Goal: Task Accomplishment & Management: Complete application form

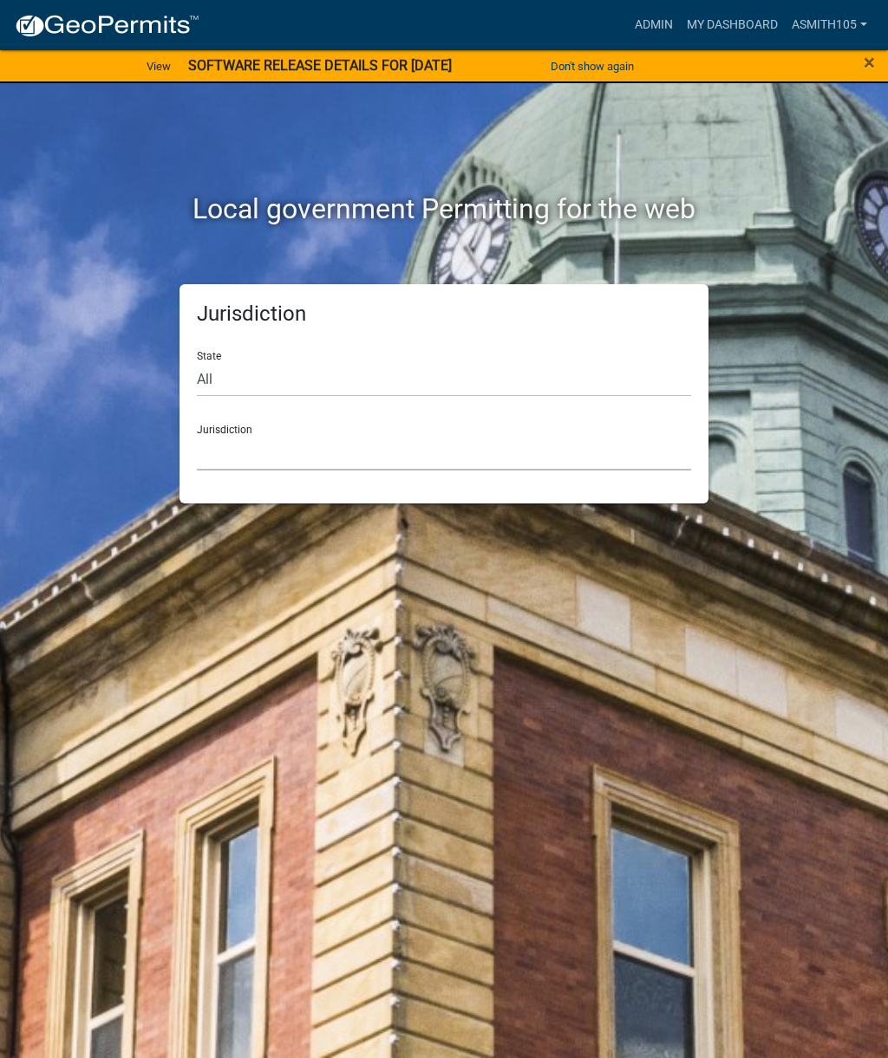
click at [305, 461] on select "[GEOGRAPHIC_DATA], [US_STATE] [GEOGRAPHIC_DATA], [US_STATE][PERSON_NAME][GEOGRA…" at bounding box center [444, 453] width 494 height 36
click at [294, 379] on select "All Colorado Georgia Indiana Iowa Kansas Minnesota Ohio South Carolina Wisconsin" at bounding box center [444, 379] width 494 height 36
select select "[US_STATE]"
click at [318, 440] on select "Carroll County, Georgia Cook County, Georgia Crawford County, Georgia Gilmer Co…" at bounding box center [444, 453] width 494 height 36
click at [315, 446] on select "[GEOGRAPHIC_DATA], [US_STATE] [GEOGRAPHIC_DATA], [US_STATE][PERSON_NAME][GEOGRA…" at bounding box center [444, 453] width 494 height 36
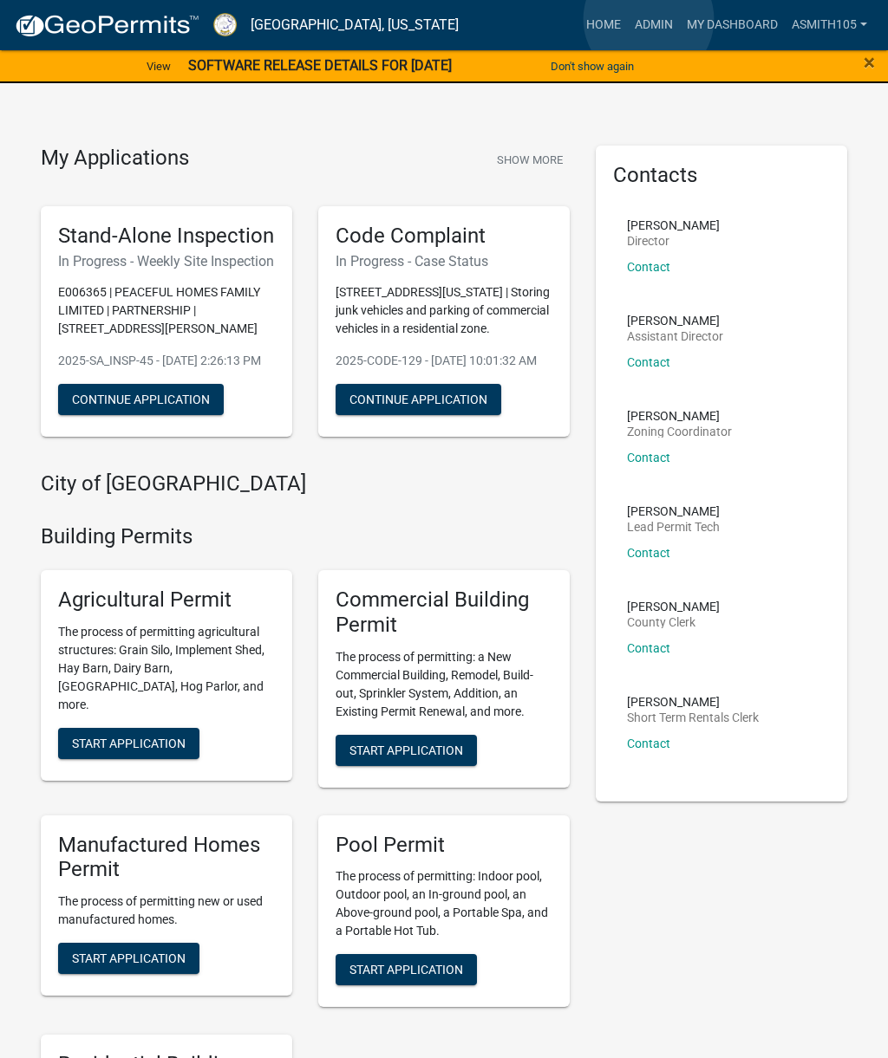
click at [649, 20] on link "Admin" at bounding box center [654, 25] width 52 height 33
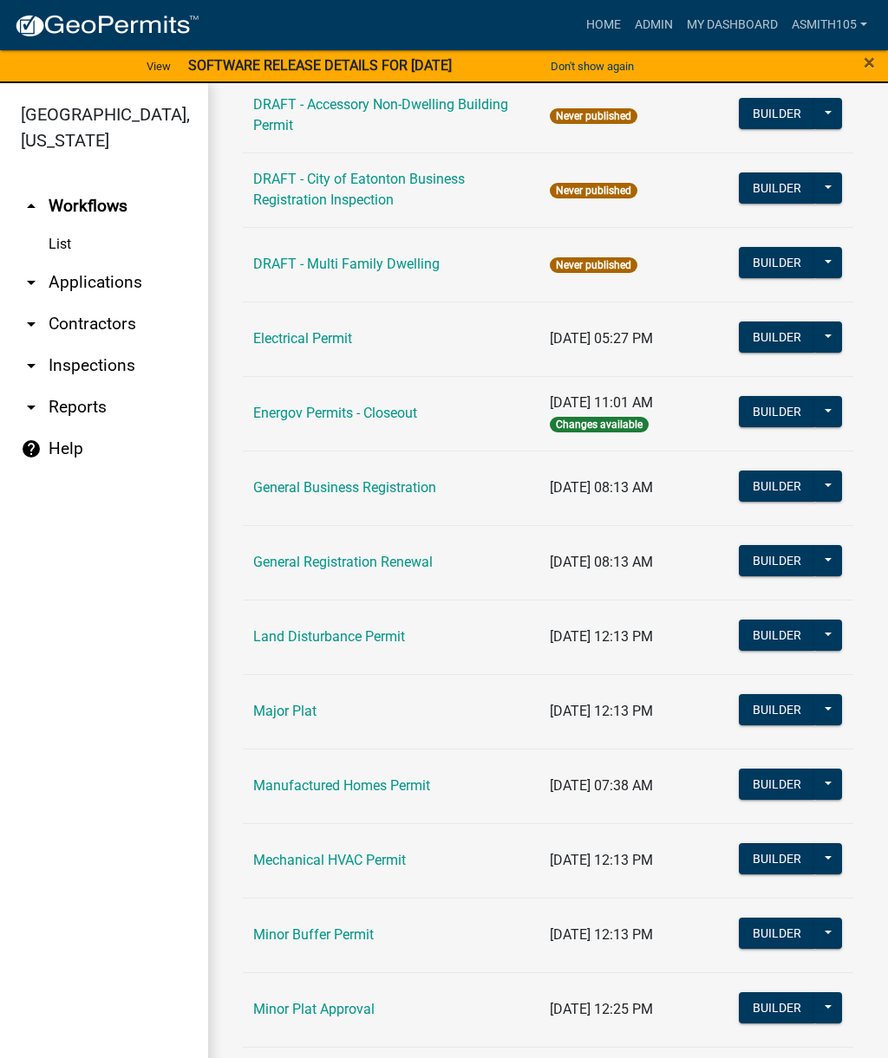
scroll to position [830, 0]
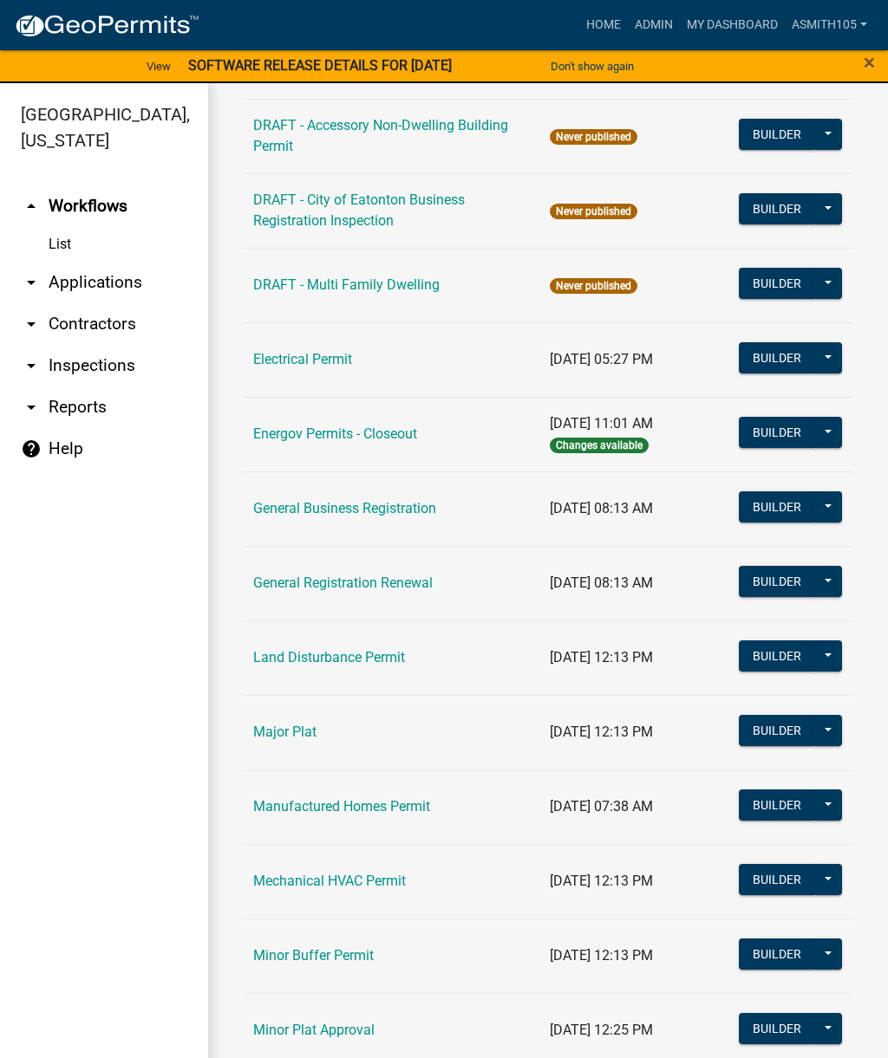
click at [321, 652] on link "Land Disturbance Permit" at bounding box center [329, 657] width 152 height 16
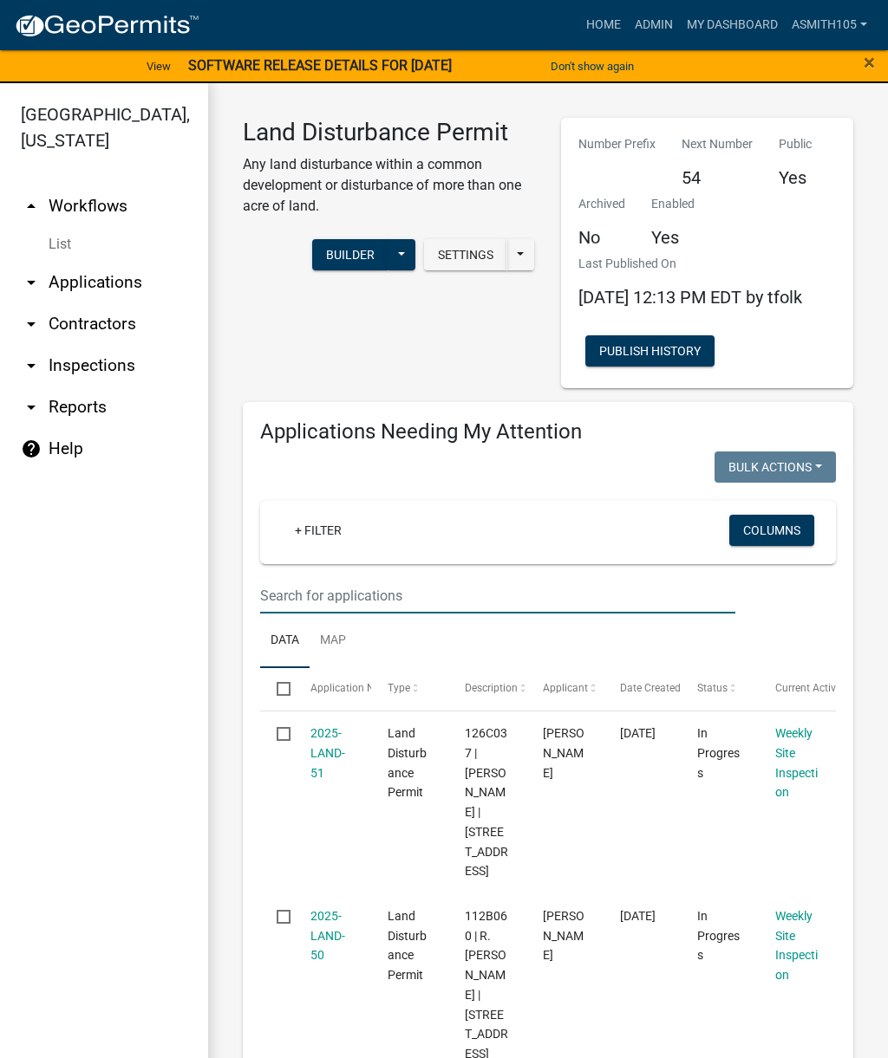
click at [378, 610] on input "text" at bounding box center [497, 596] width 475 height 36
click at [322, 612] on input "text" at bounding box center [497, 596] width 475 height 36
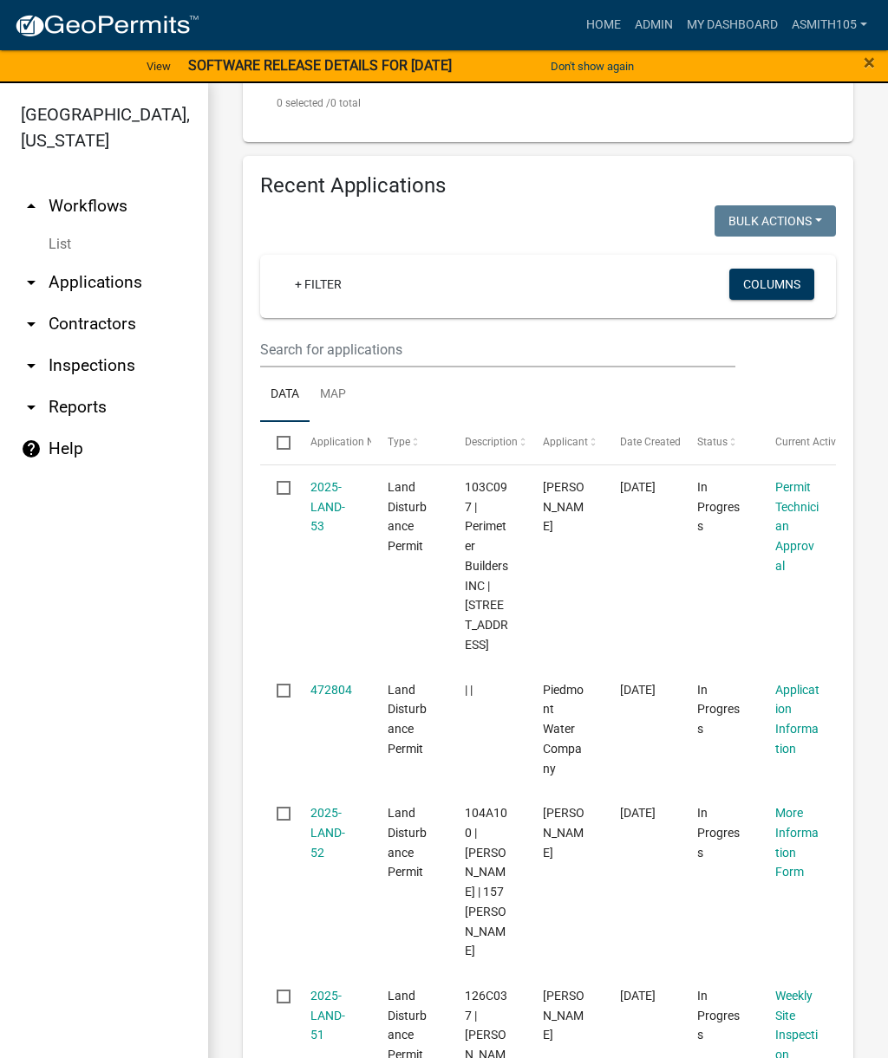
scroll to position [676, 0]
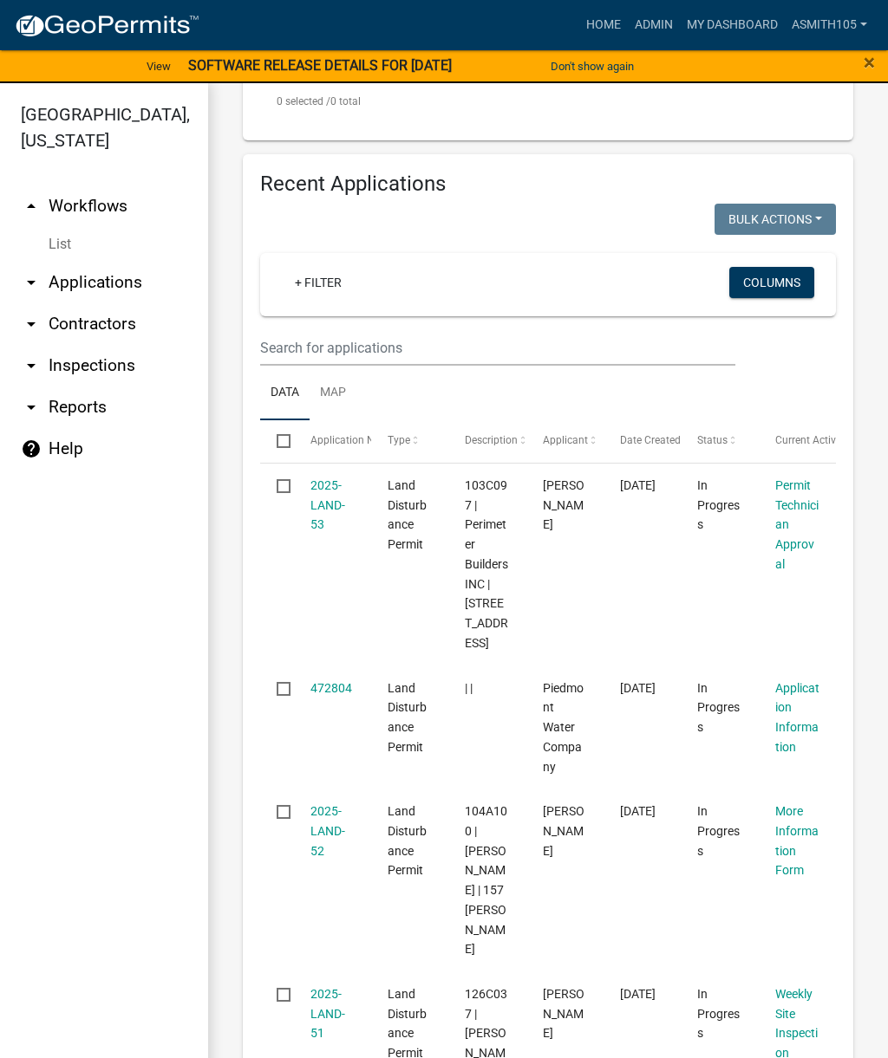
type input "Scott road"
click at [423, 350] on input "text" at bounding box center [497, 348] width 475 height 36
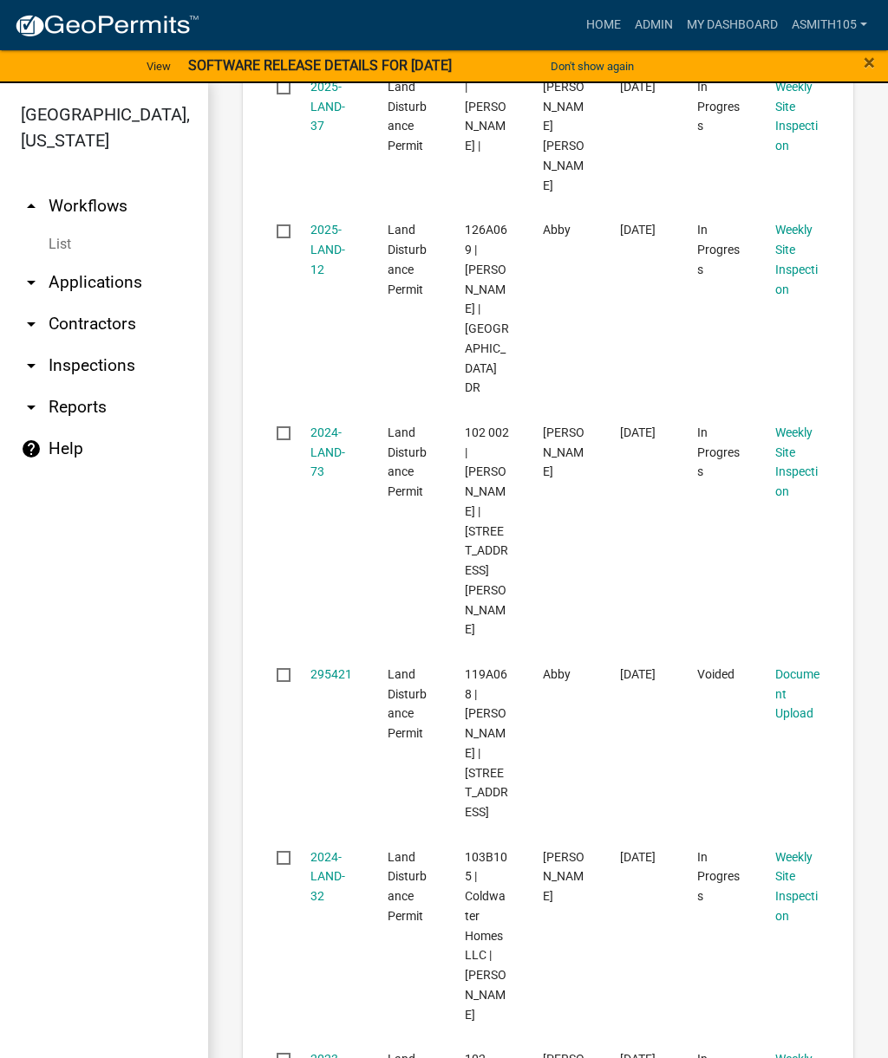
scroll to position [1073, 0]
type input "Scott"
click at [322, 440] on link "2024-LAND-73" at bounding box center [327, 454] width 35 height 54
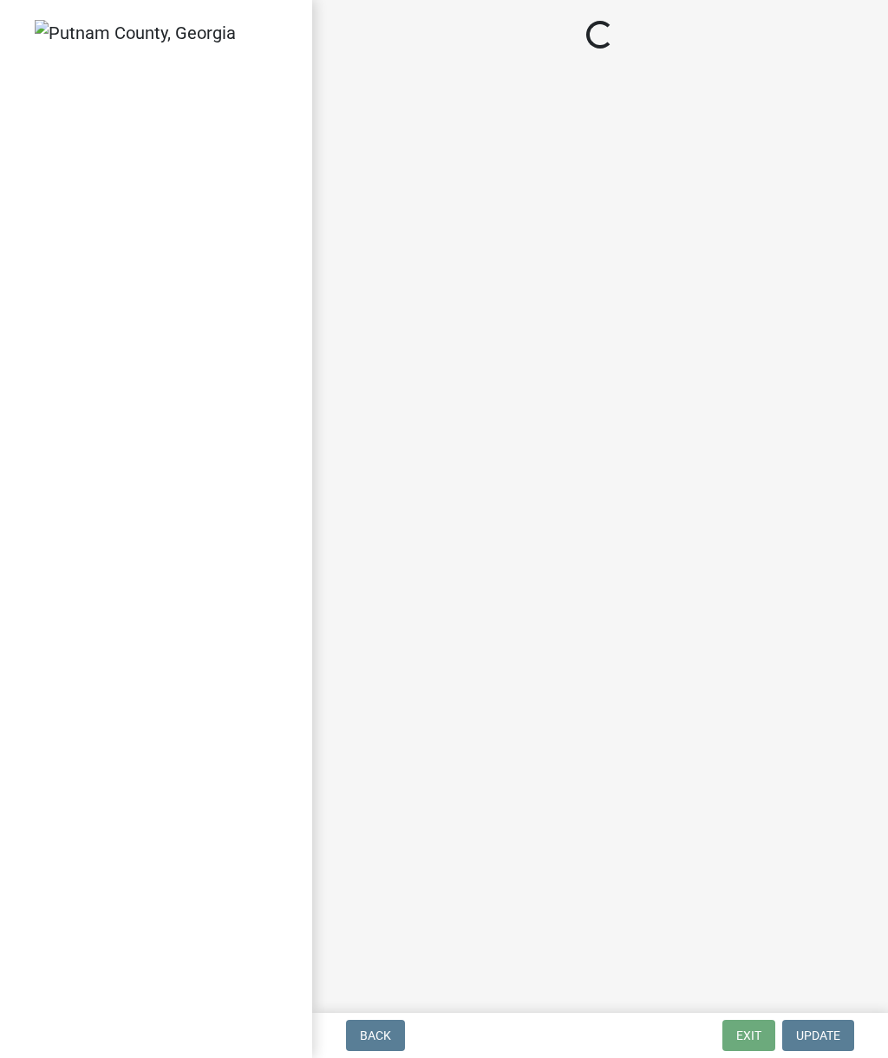
select select "af3c6edf-34d7-49be-824e-99d5d0a3954f"
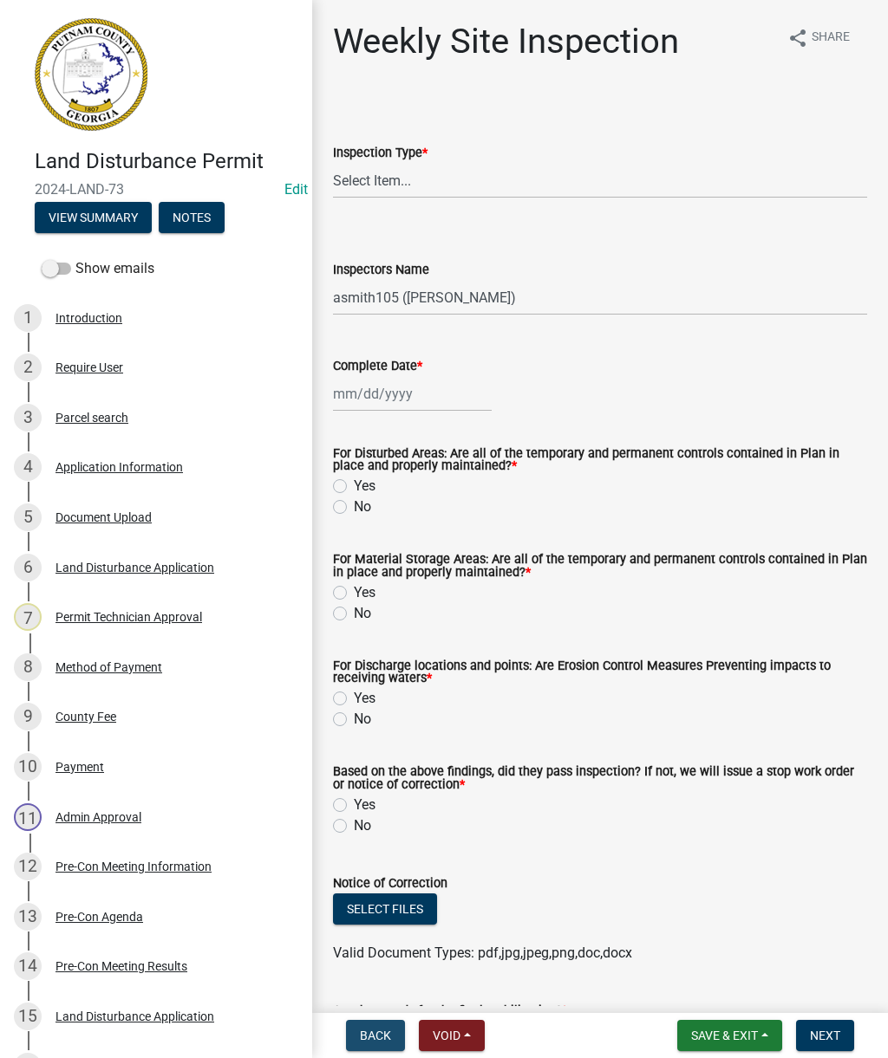
click at [366, 1041] on span "Back" at bounding box center [375, 1036] width 31 height 14
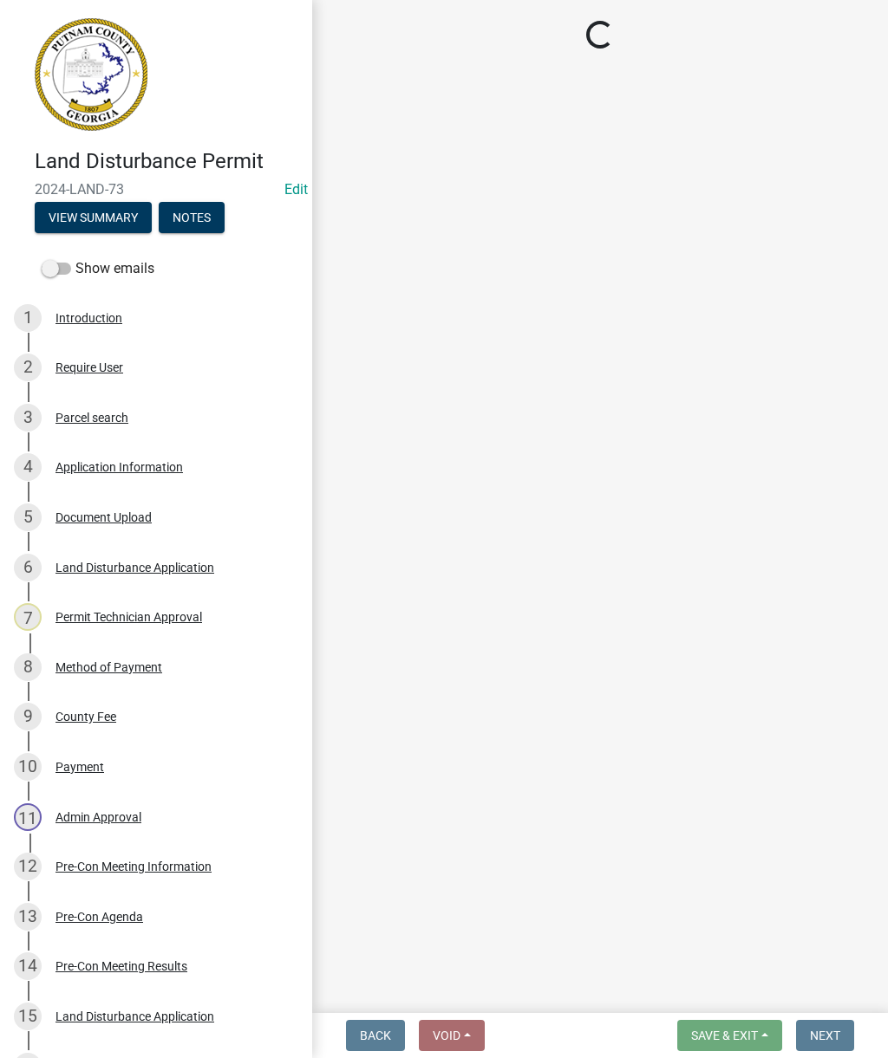
select select "93c72d9c-4ccd-4a4f-9c87-9d2cfc81a2e2"
select select "af3c6edf-34d7-49be-824e-99d5d0a3954f"
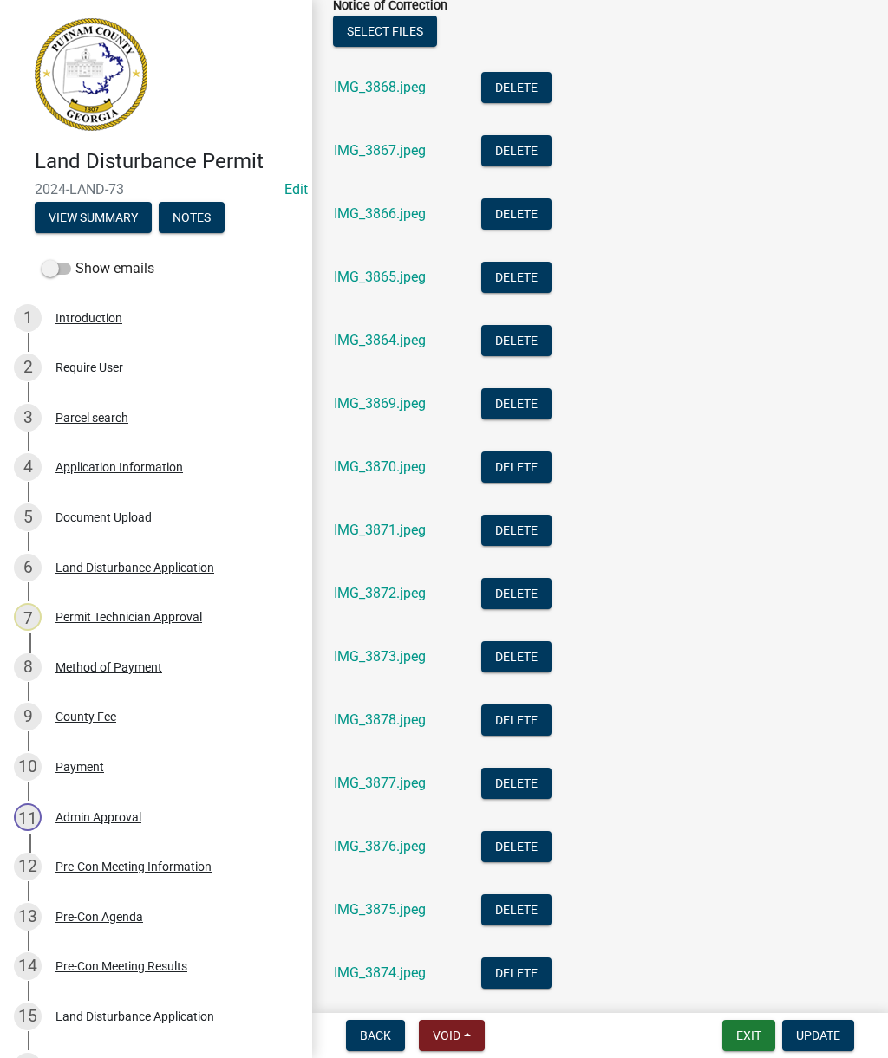
scroll to position [874, 0]
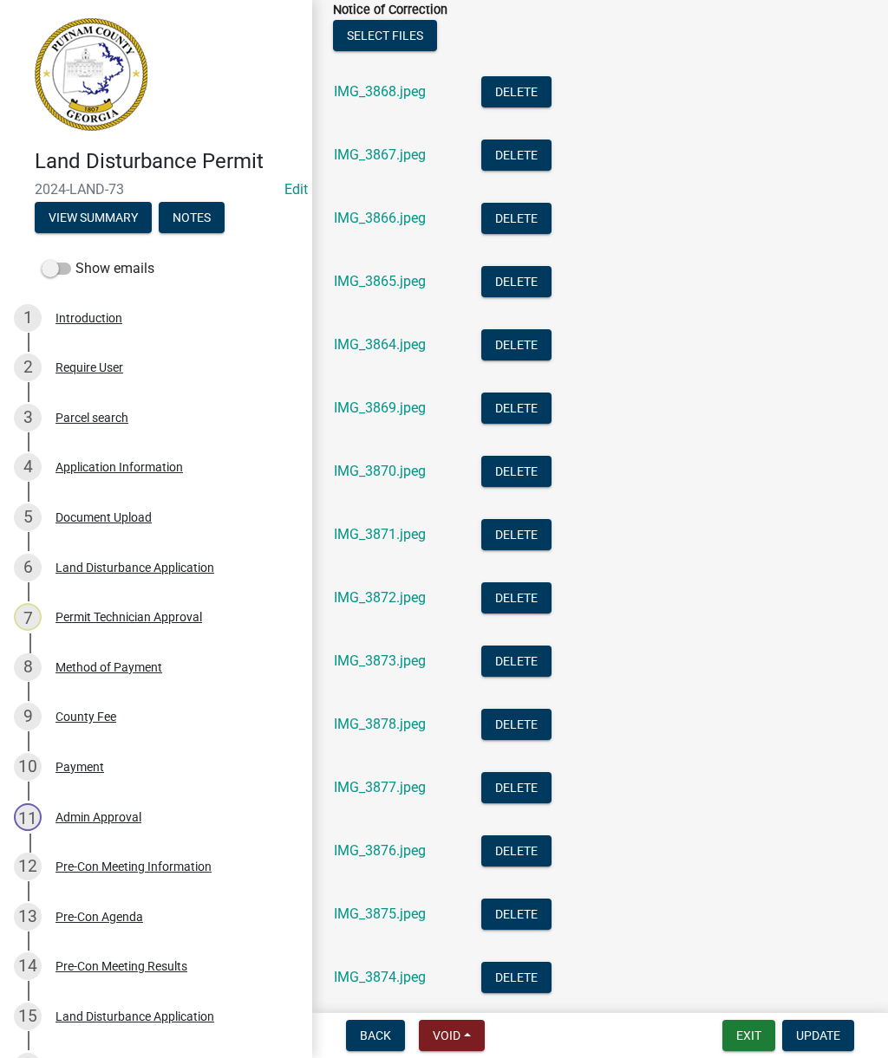
click at [396, 98] on link "IMG_3868.jpeg" at bounding box center [380, 91] width 92 height 16
click at [364, 156] on link "IMG_3867.jpeg" at bounding box center [380, 154] width 92 height 16
click at [385, 668] on link "IMG_3873.jpeg" at bounding box center [380, 661] width 92 height 16
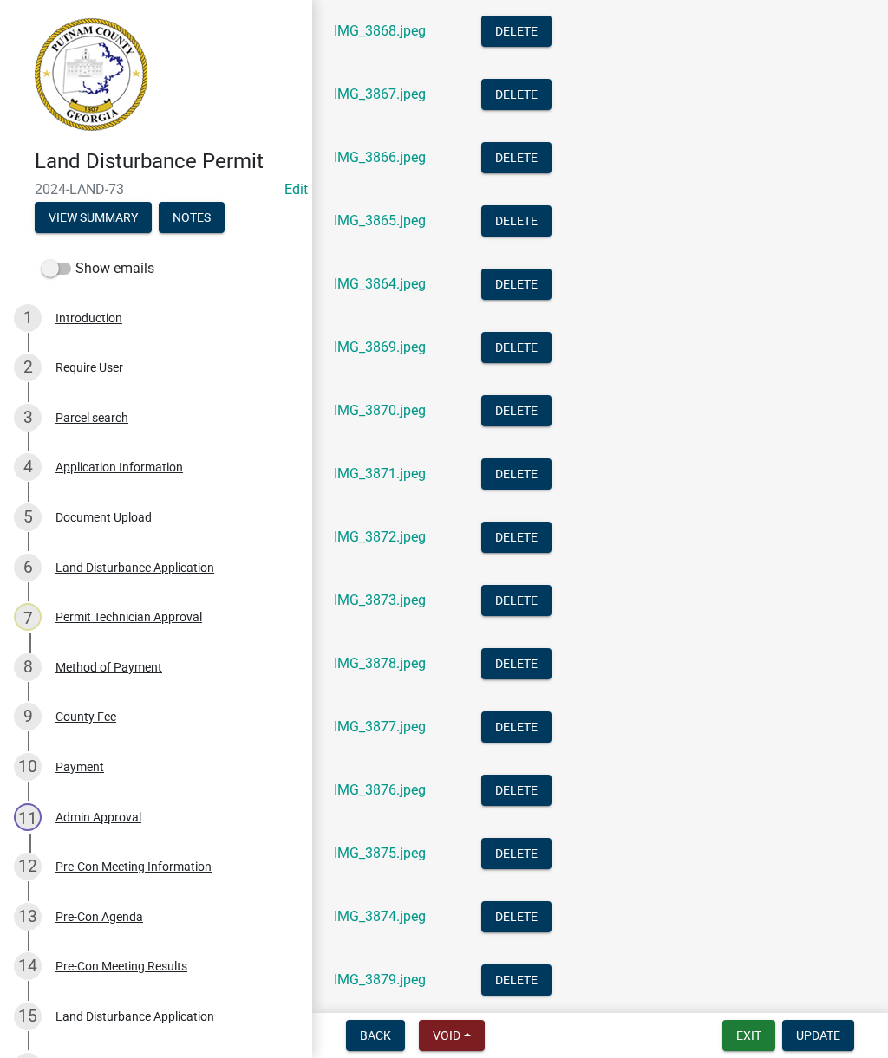
scroll to position [935, 0]
